Goal: Find specific page/section

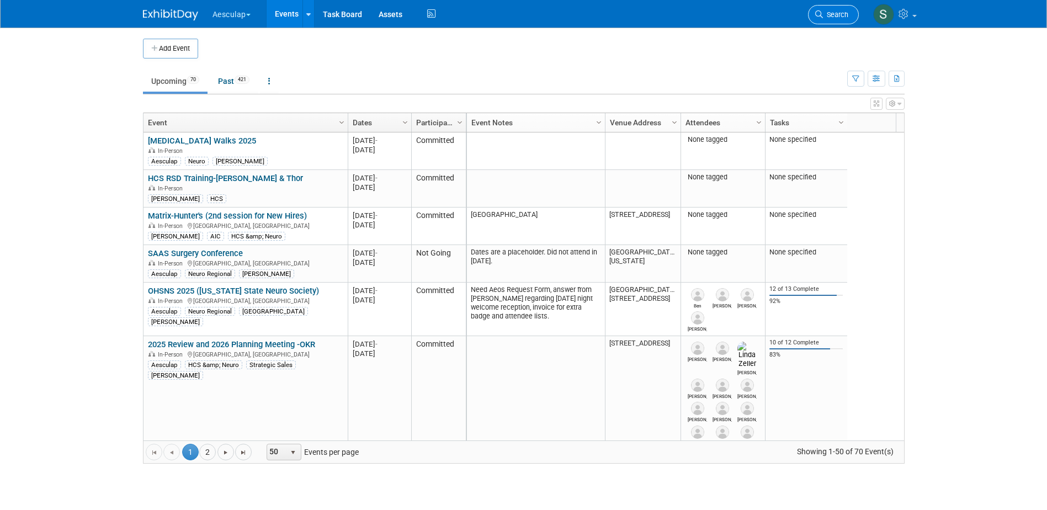
click at [830, 11] on span "Search" at bounding box center [835, 14] width 25 height 8
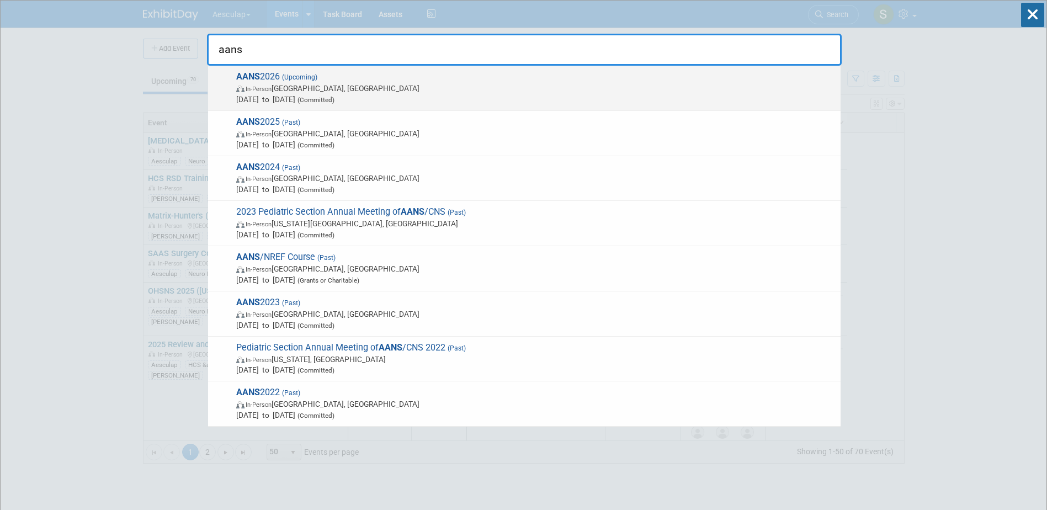
type input "aans"
click at [249, 76] on strong "AANS" at bounding box center [248, 76] width 24 height 10
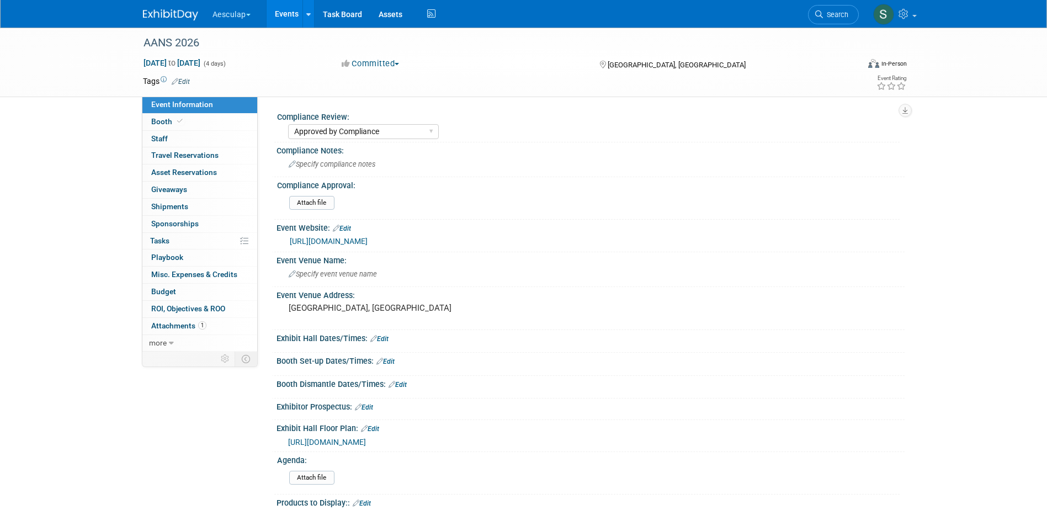
select select "Approved by Compliance"
click at [163, 125] on span "Booth" at bounding box center [168, 121] width 34 height 9
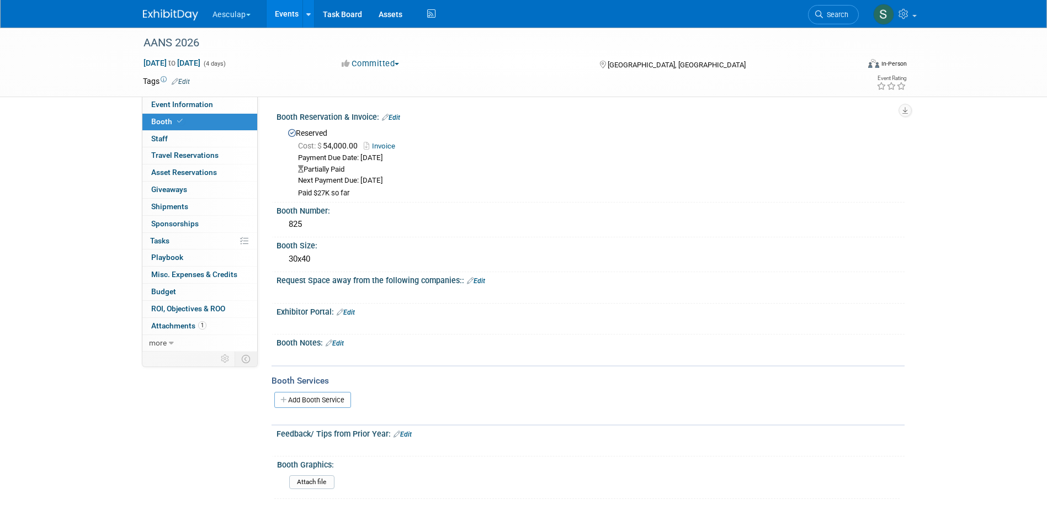
click at [355, 313] on link "Edit" at bounding box center [346, 313] width 18 height 8
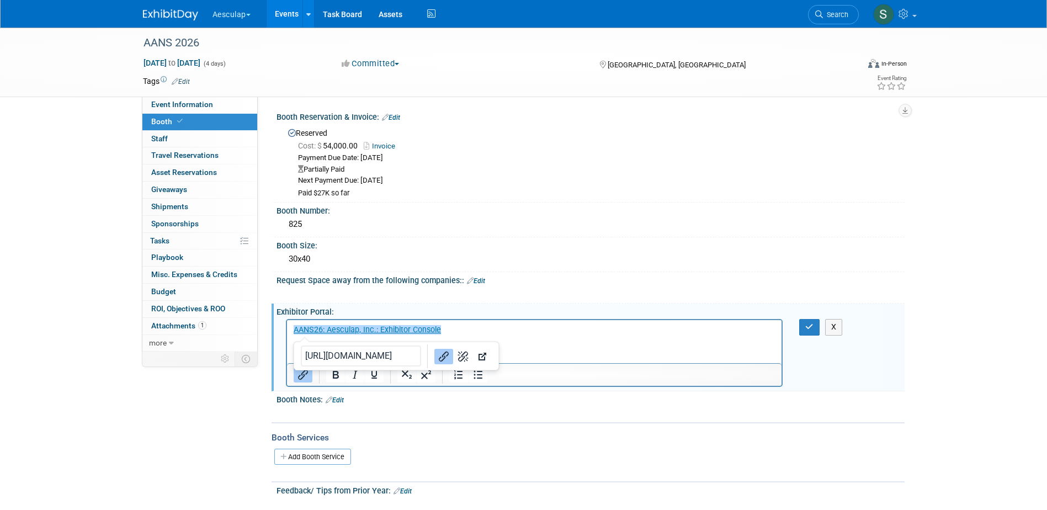
click at [494, 326] on p "﻿AANS26: Aesculap, Inc.: Exhibitor Console" at bounding box center [534, 330] width 483 height 11
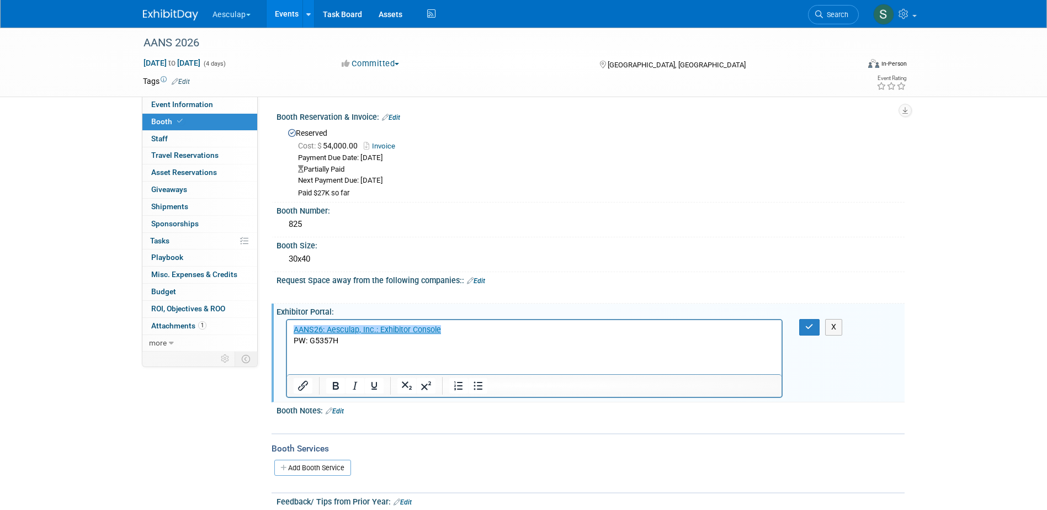
click at [621, 343] on p "PW: G5357H" at bounding box center [534, 341] width 483 height 11
click at [811, 326] on icon "button" at bounding box center [810, 327] width 8 height 8
